Goal: Information Seeking & Learning: Learn about a topic

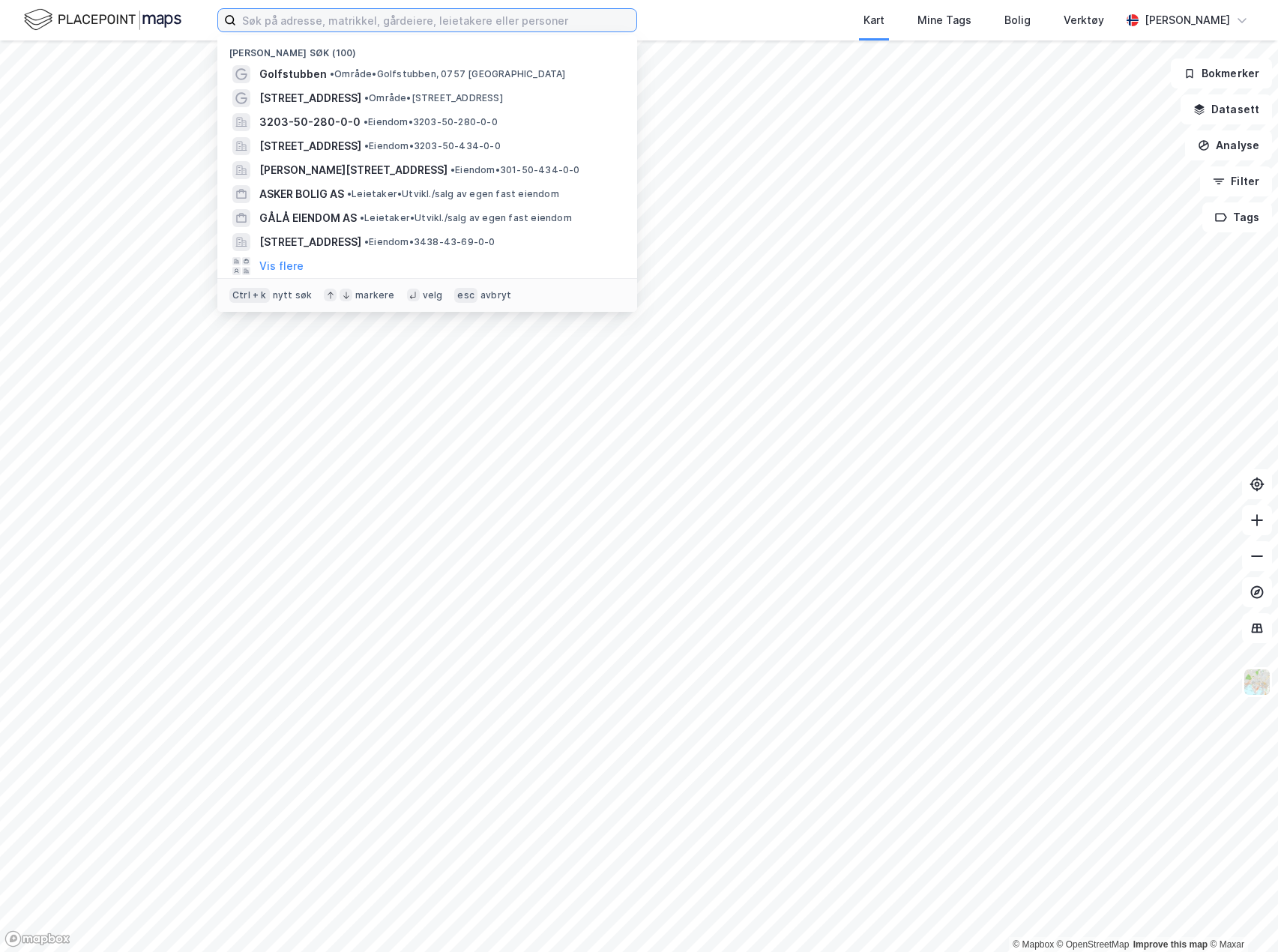
click at [395, 24] on input at bounding box center [436, 20] width 400 height 23
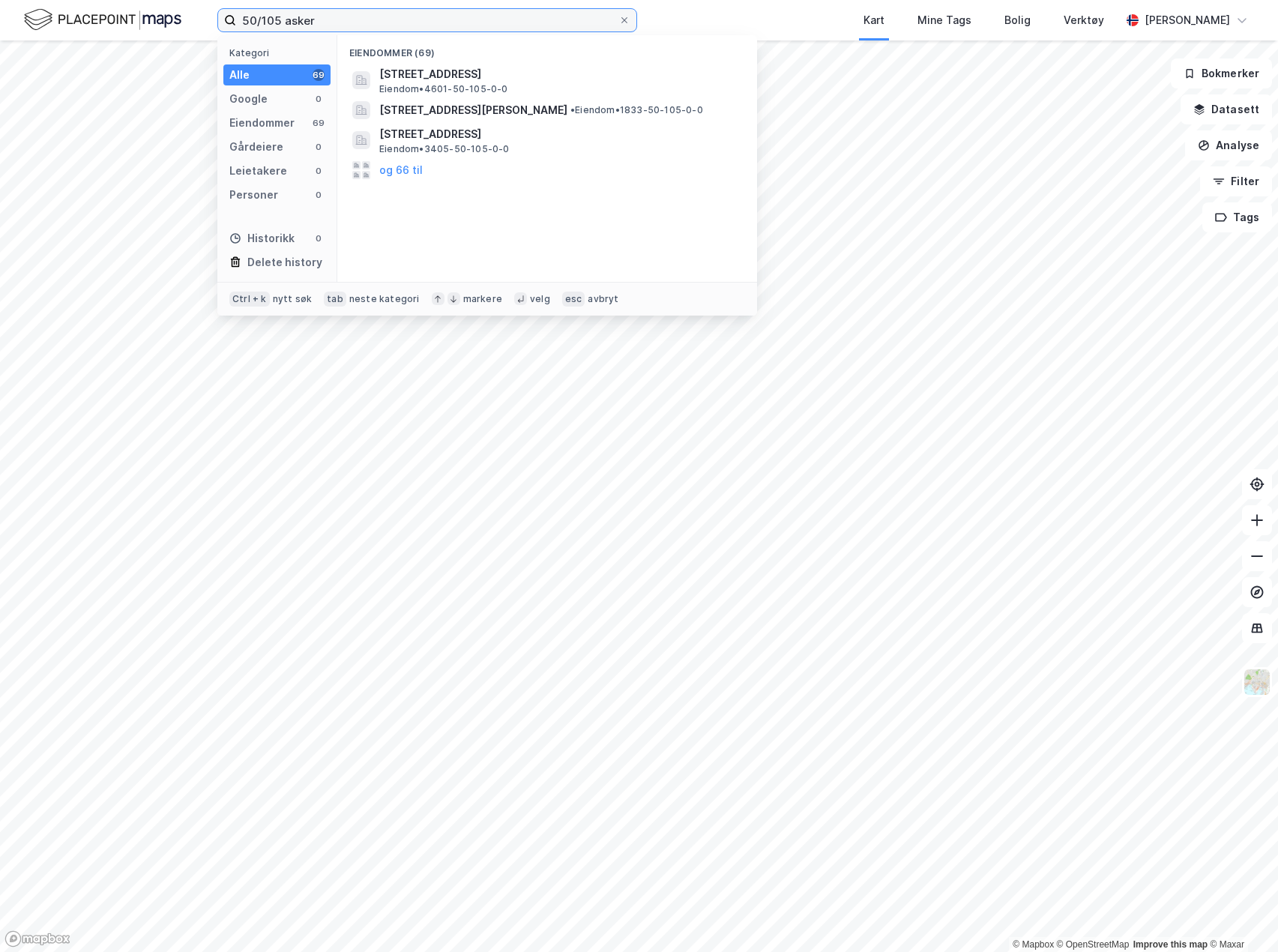
type input "50/105 asker"
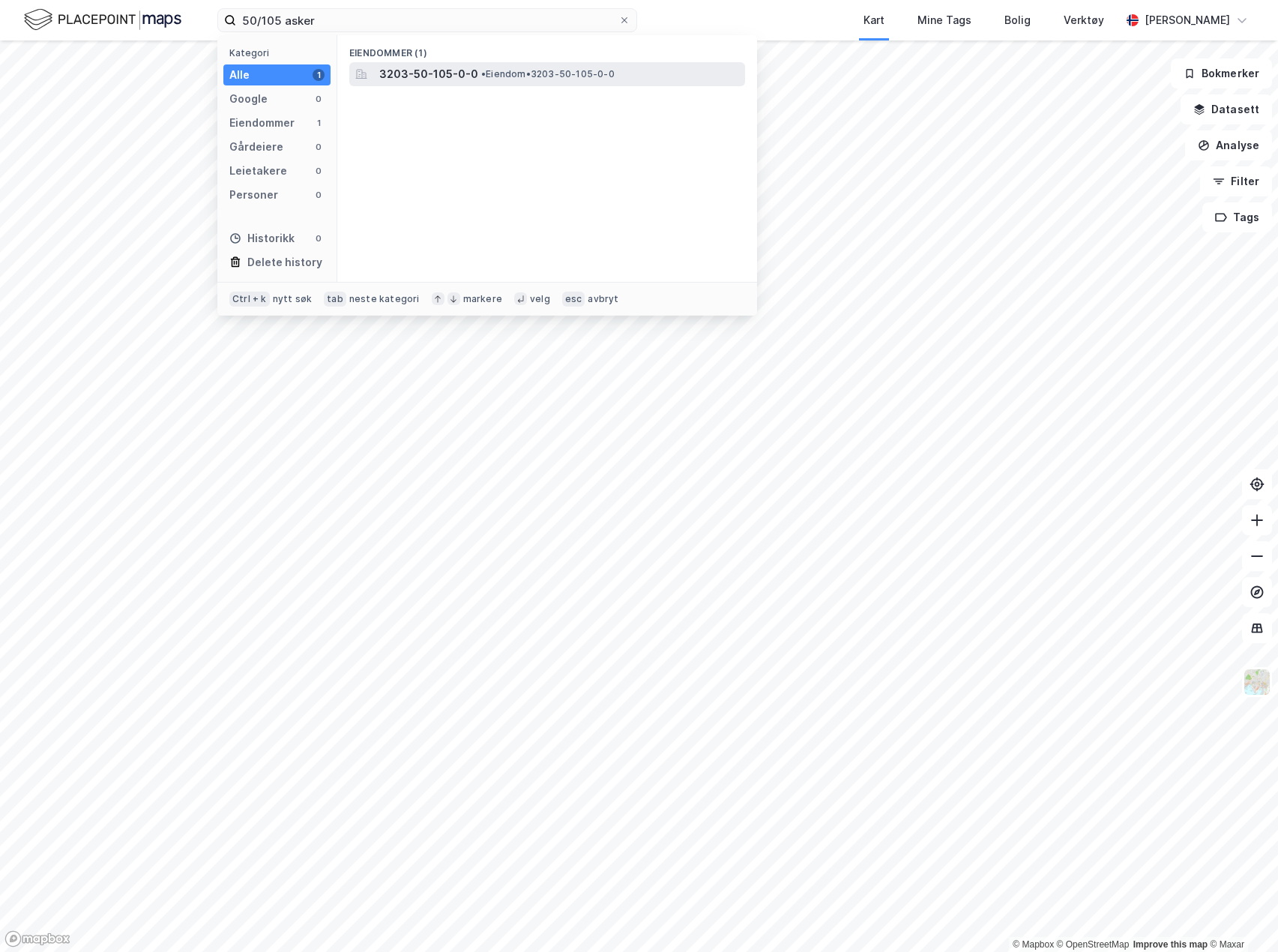
click at [452, 83] on div "3203-50-105-0-0 • Eiendom • 3203-50-105-0-0" at bounding box center [547, 74] width 396 height 24
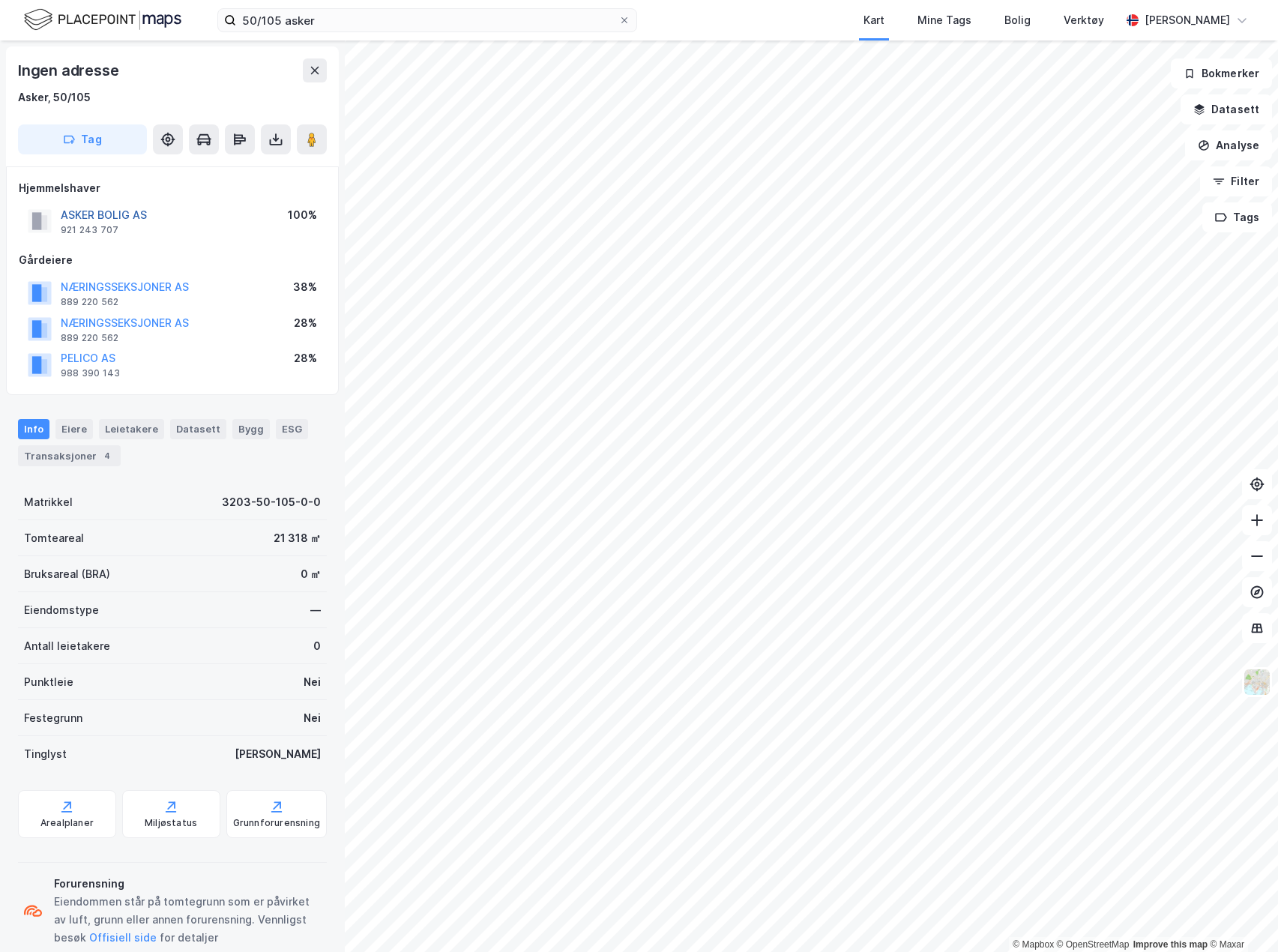
click at [0, 0] on button "ASKER BOLIG AS" at bounding box center [0, 0] width 0 height 0
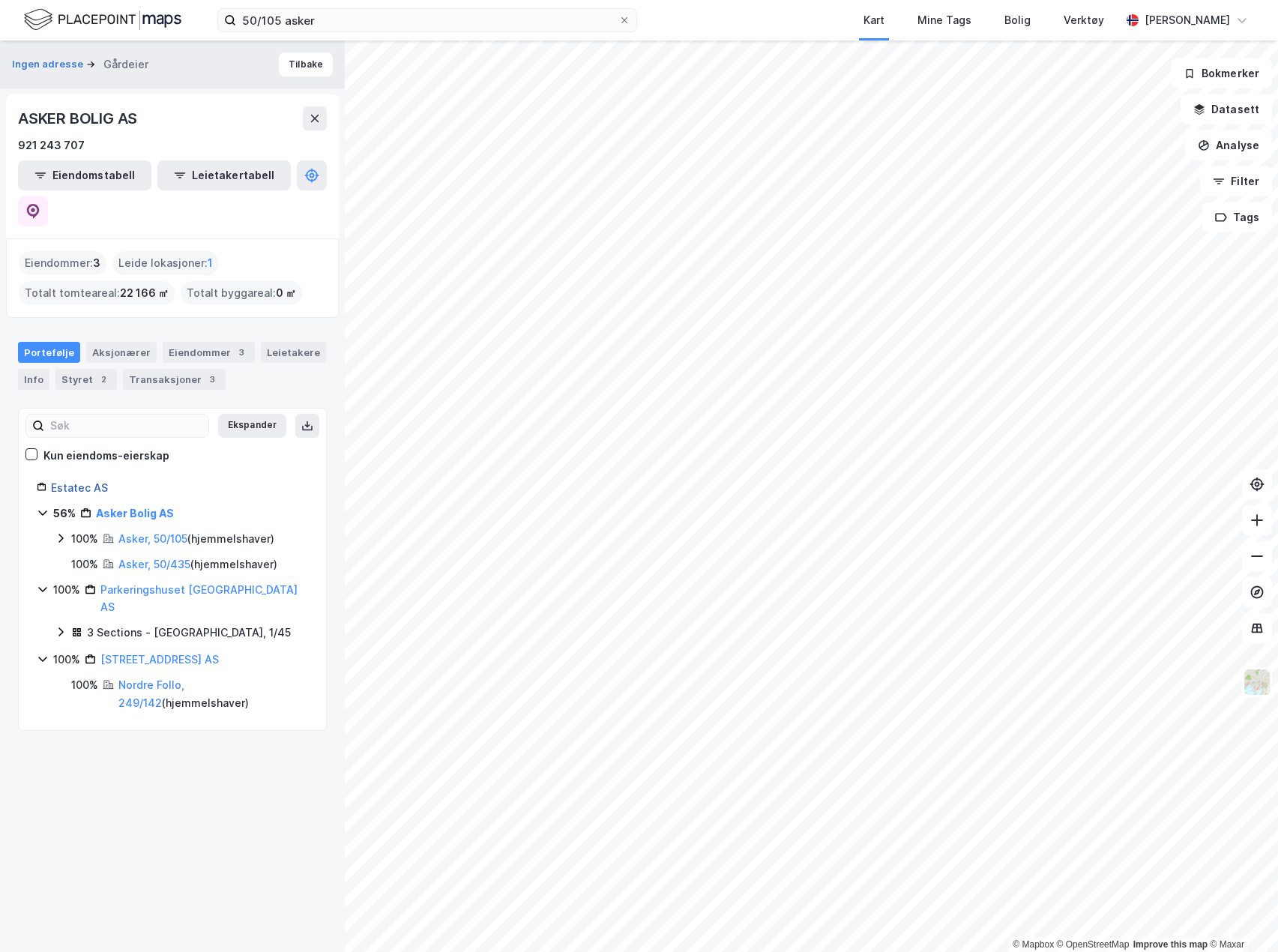
click at [95, 482] on link "Estatec AS" at bounding box center [79, 488] width 57 height 13
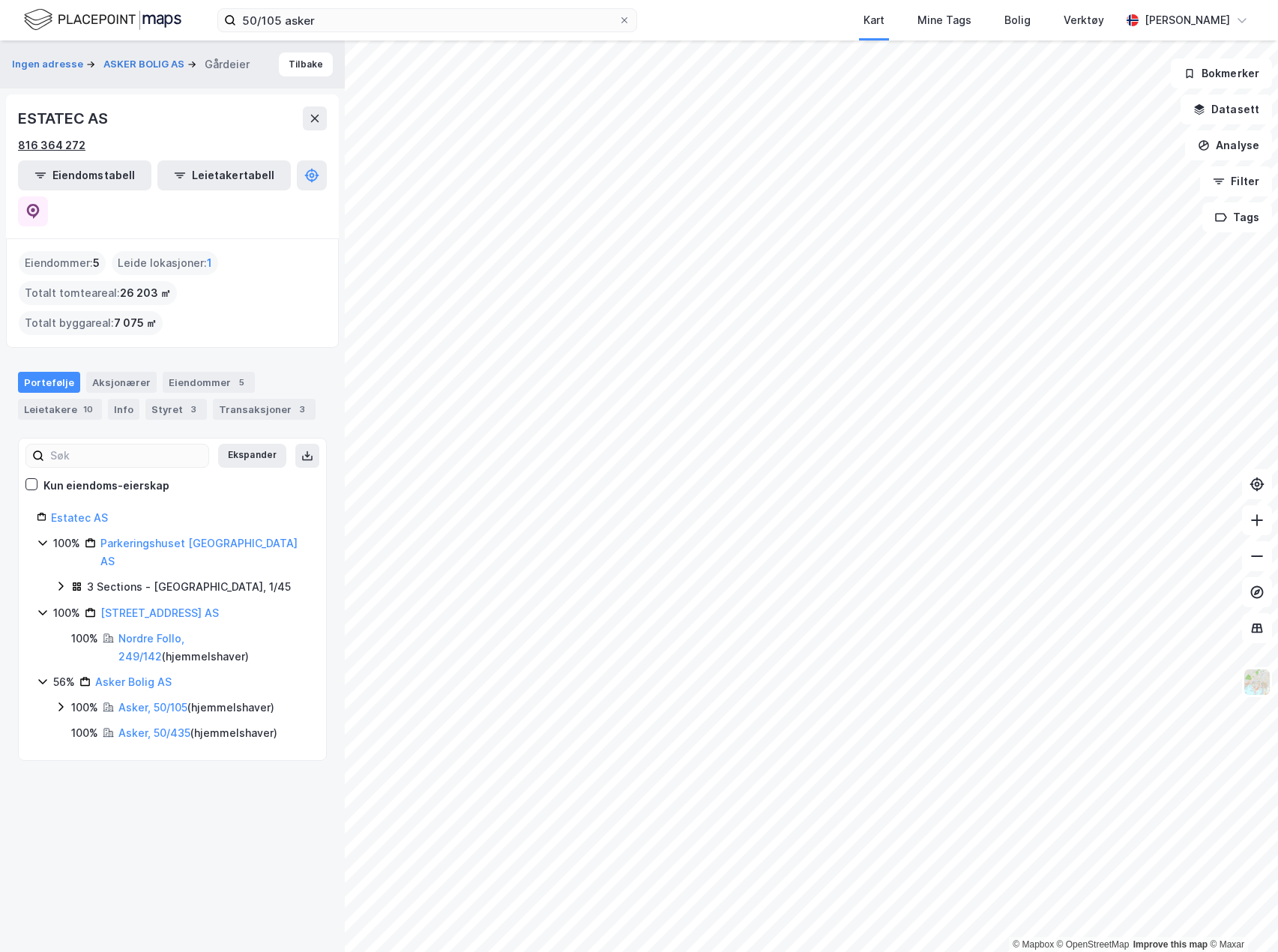
click at [60, 143] on div "816 364 272" at bounding box center [52, 145] width 67 height 18
